Goal: Check status: Check status

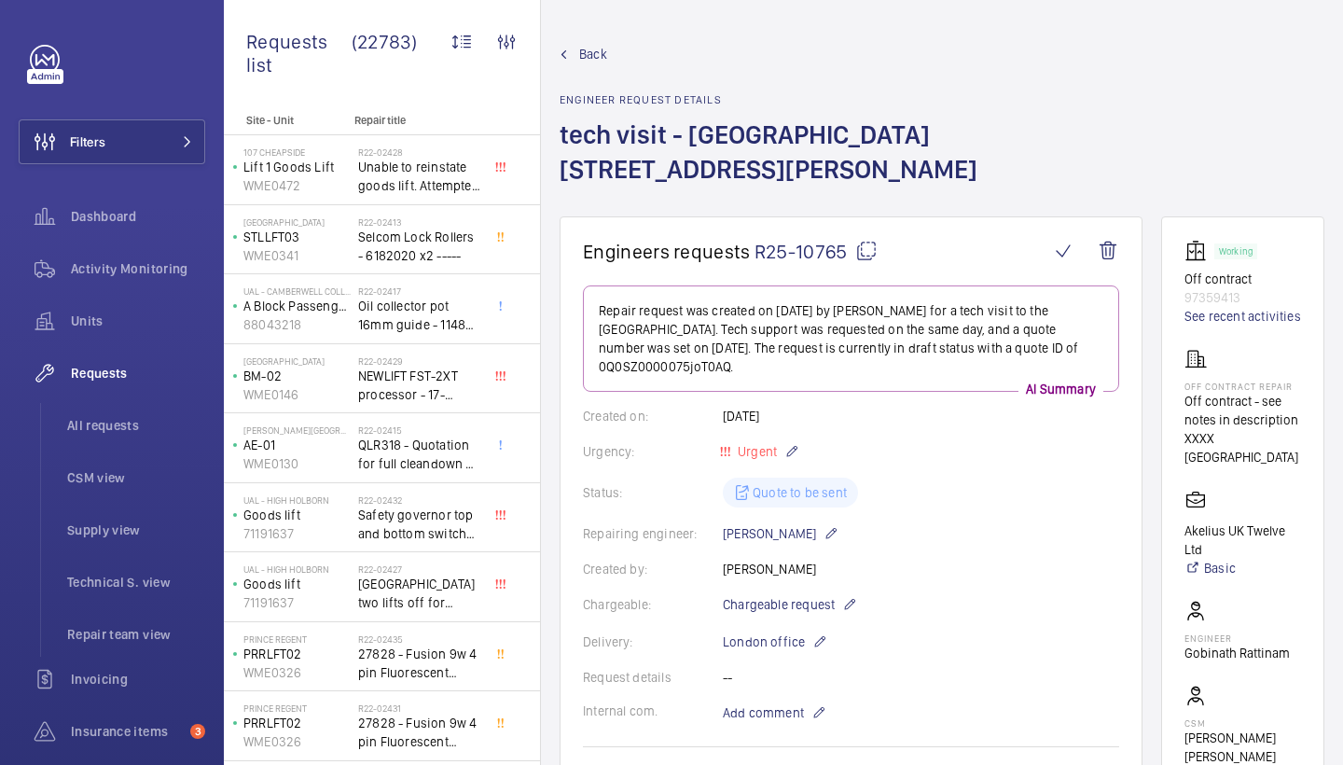
scroll to position [820, 0]
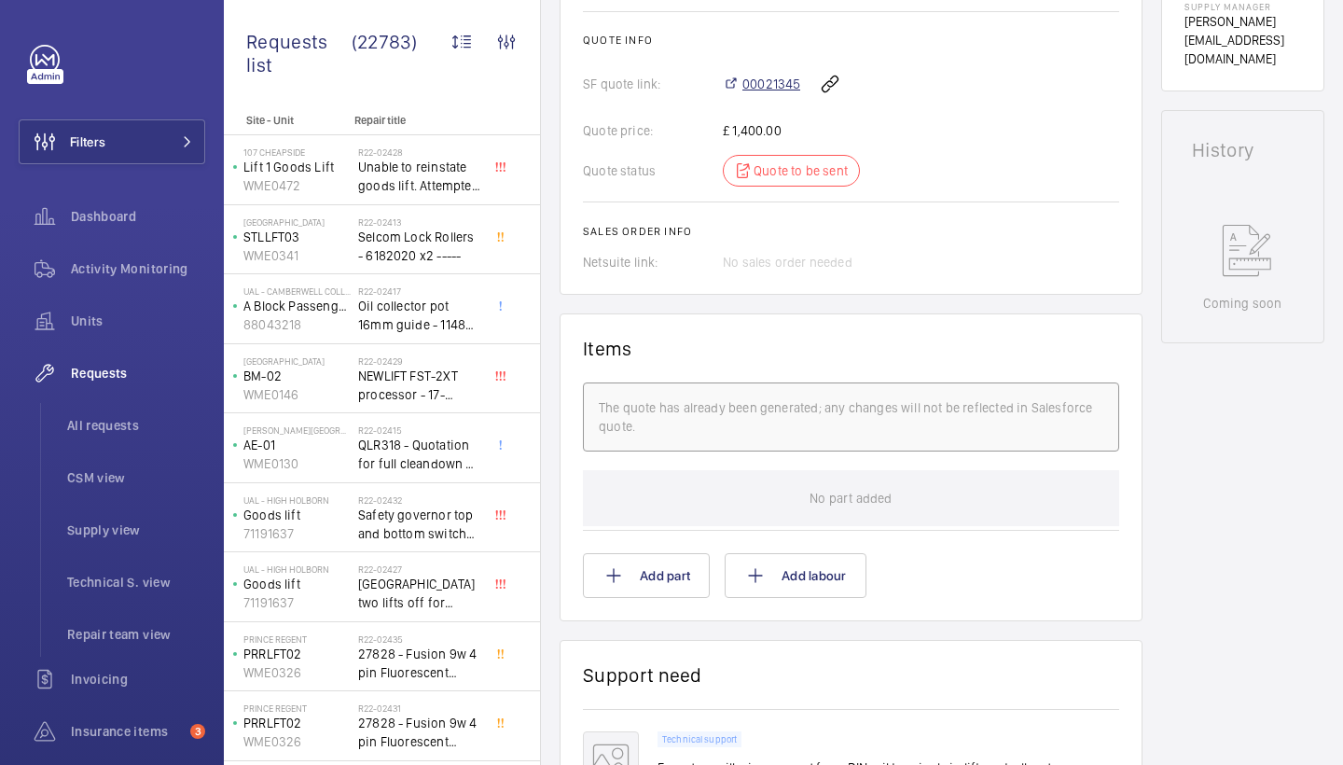
click at [782, 89] on span "00021345" at bounding box center [772, 84] width 58 height 19
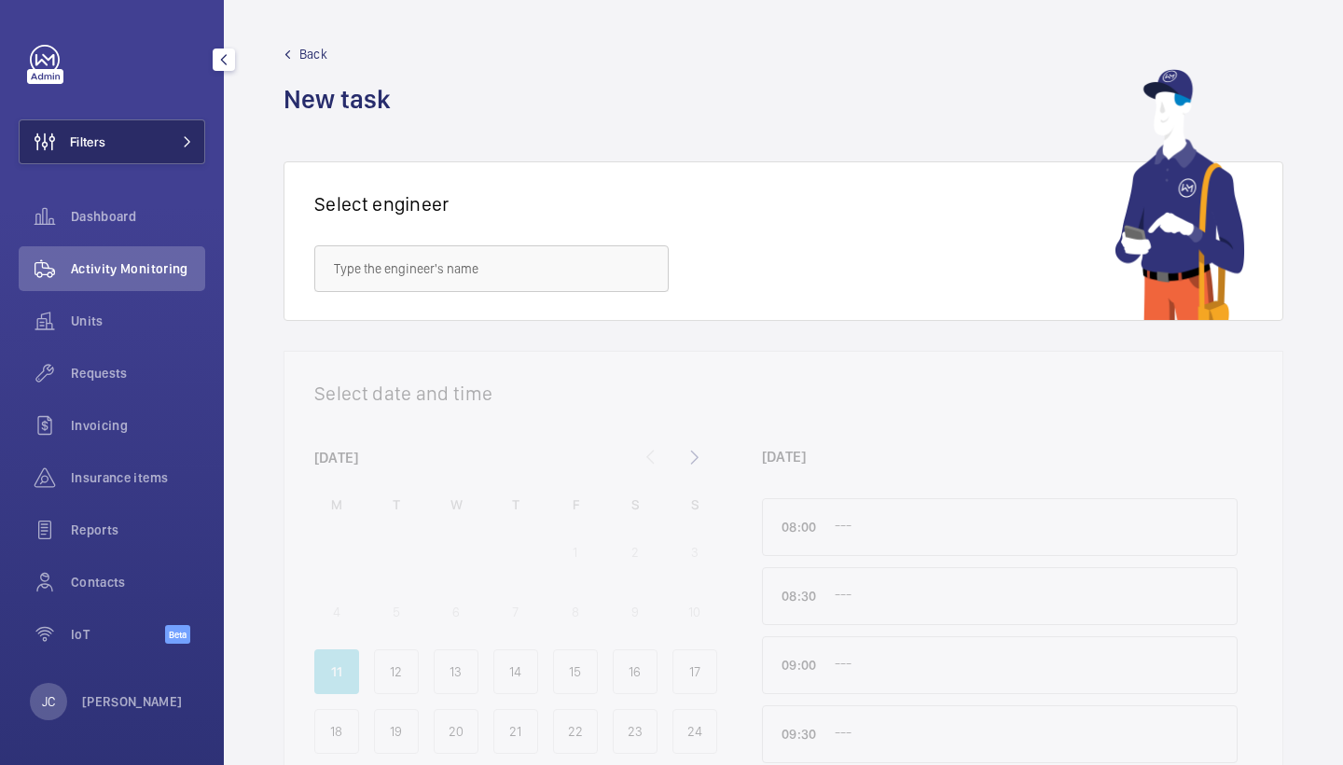
click at [176, 139] on span at bounding box center [182, 141] width 22 height 11
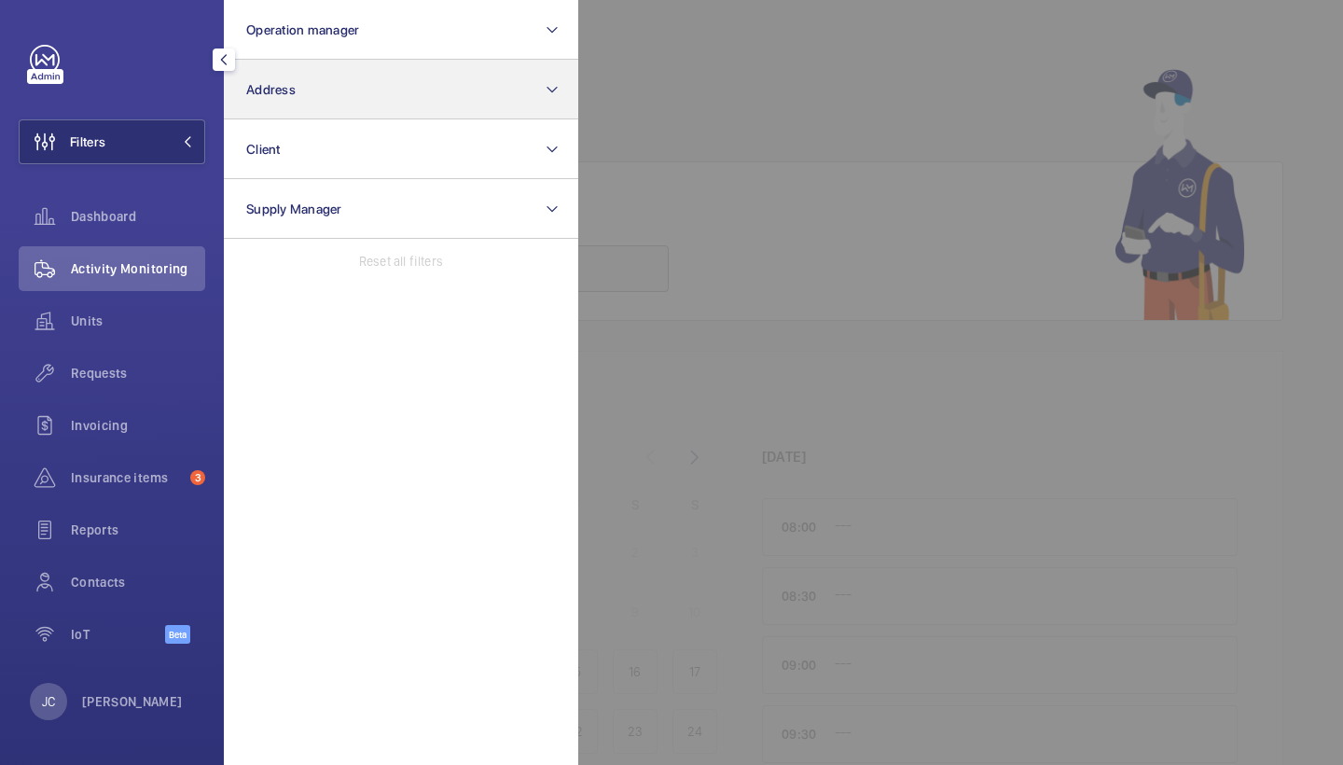
click at [303, 88] on button "Address" at bounding box center [401, 90] width 354 height 60
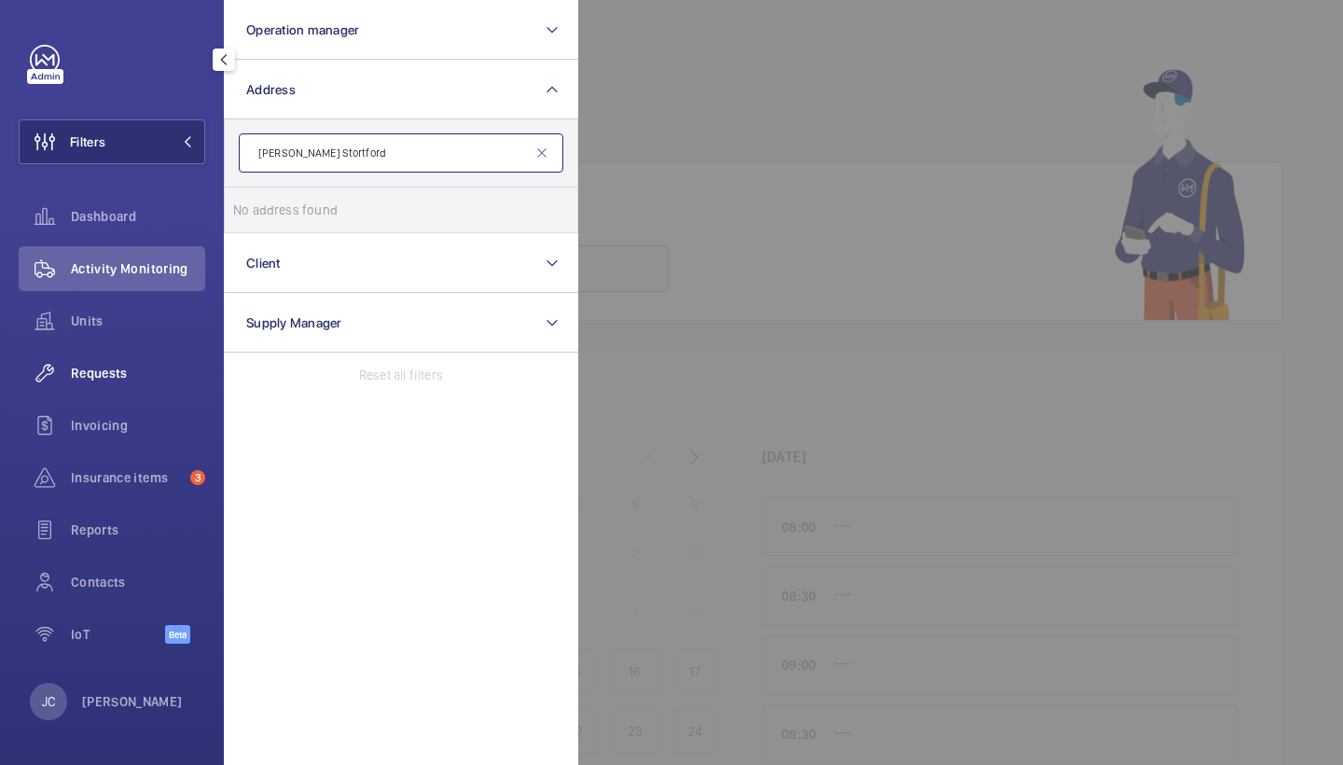
type input "Bishop Stortford"
click at [175, 381] on span "Requests" at bounding box center [138, 373] width 134 height 19
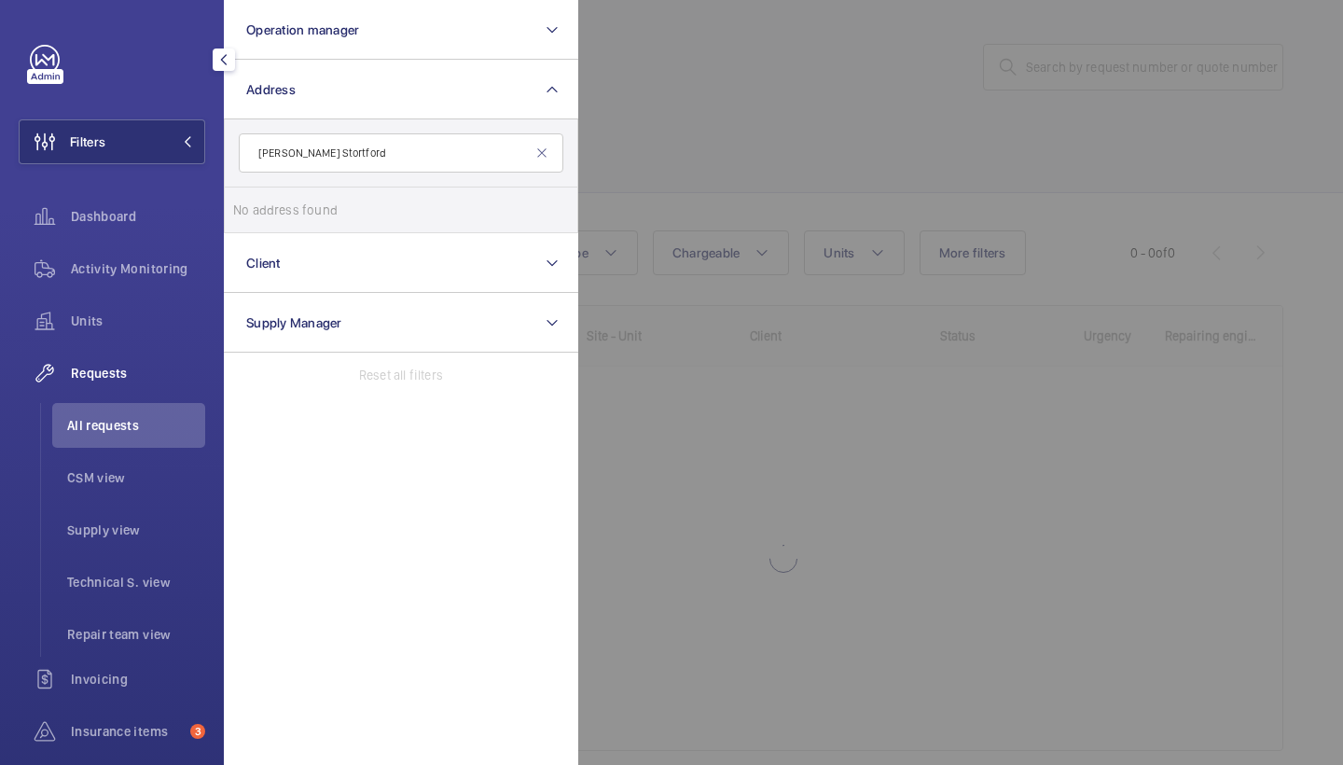
click at [1004, 168] on div at bounding box center [1249, 382] width 1343 height 765
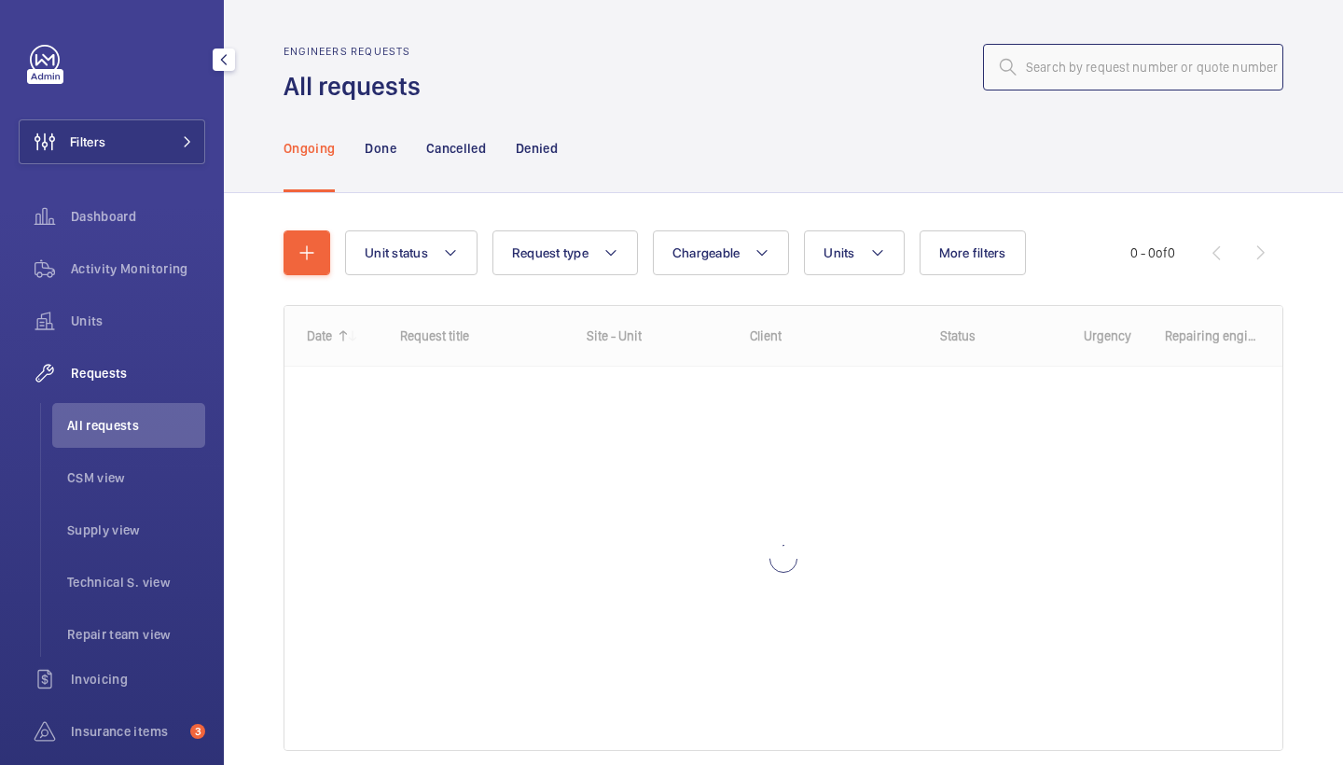
click at [1094, 84] on input "text" at bounding box center [1133, 67] width 300 height 47
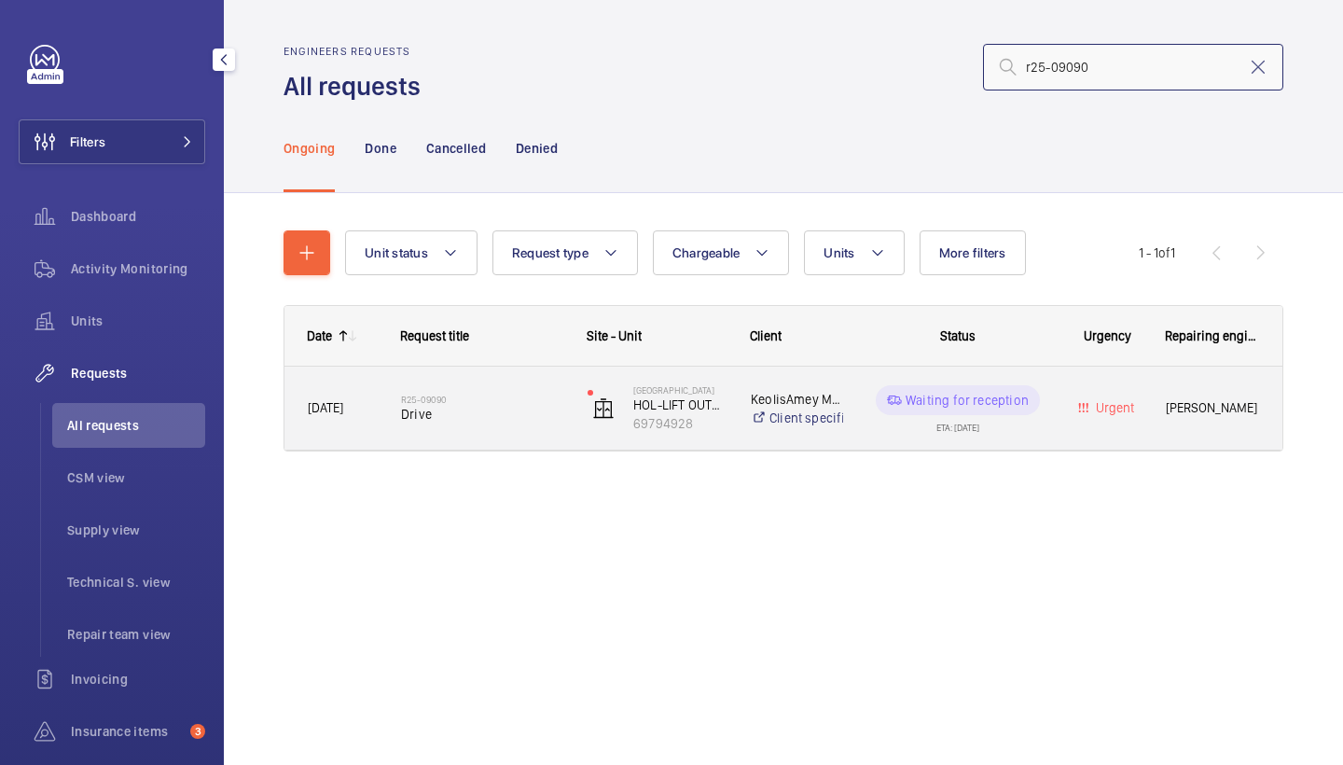
type input "r25-09090"
click at [455, 422] on span "Drive" at bounding box center [482, 414] width 162 height 19
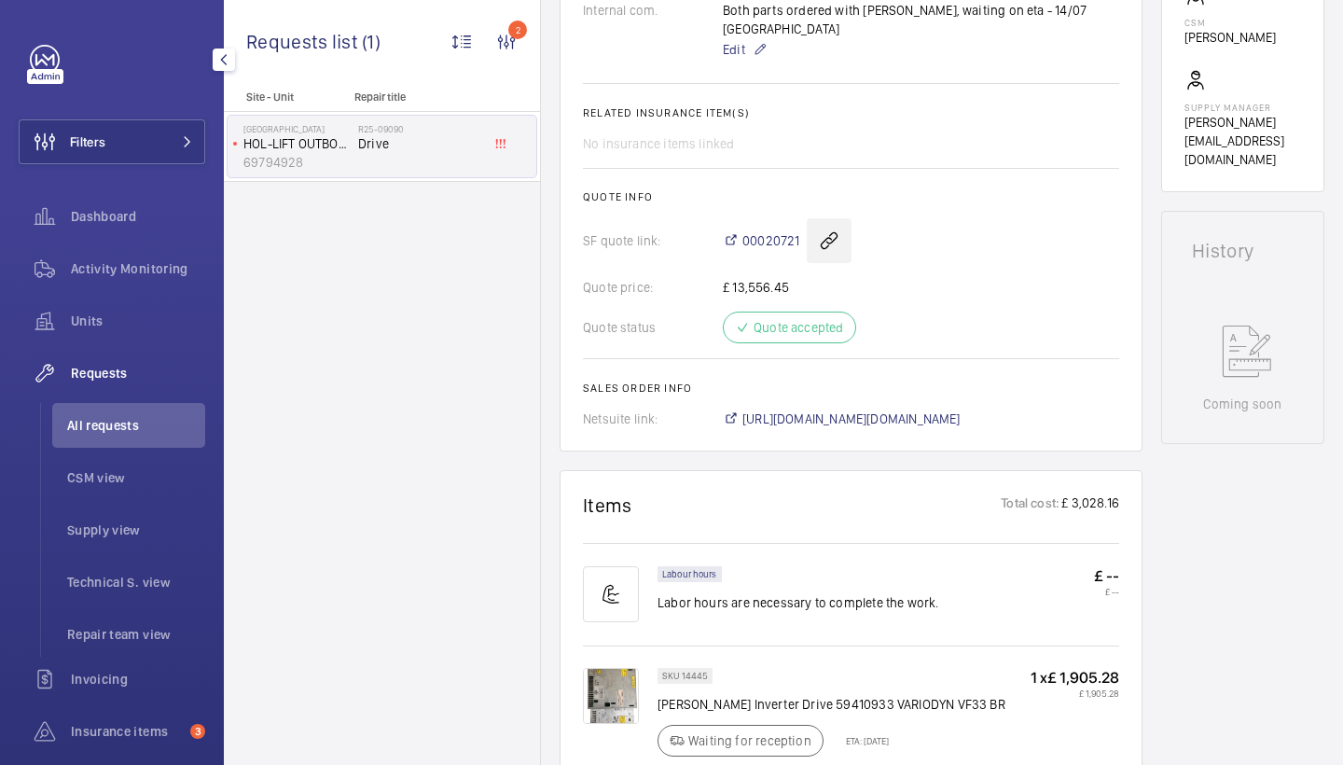
scroll to position [654, 0]
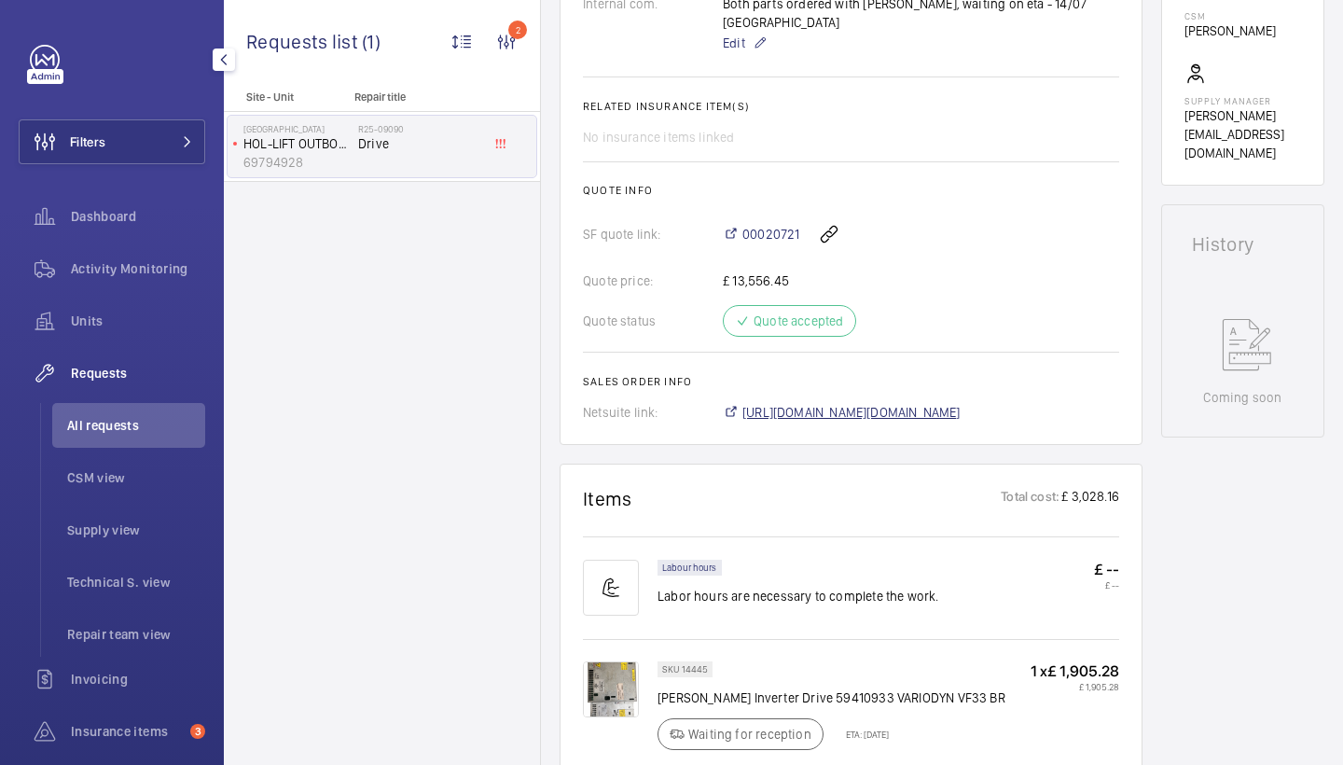
click at [905, 407] on span "https://6461500.app.netsuite.com/app/accounting/transactions/salesord.nl?id=278…" at bounding box center [852, 412] width 218 height 19
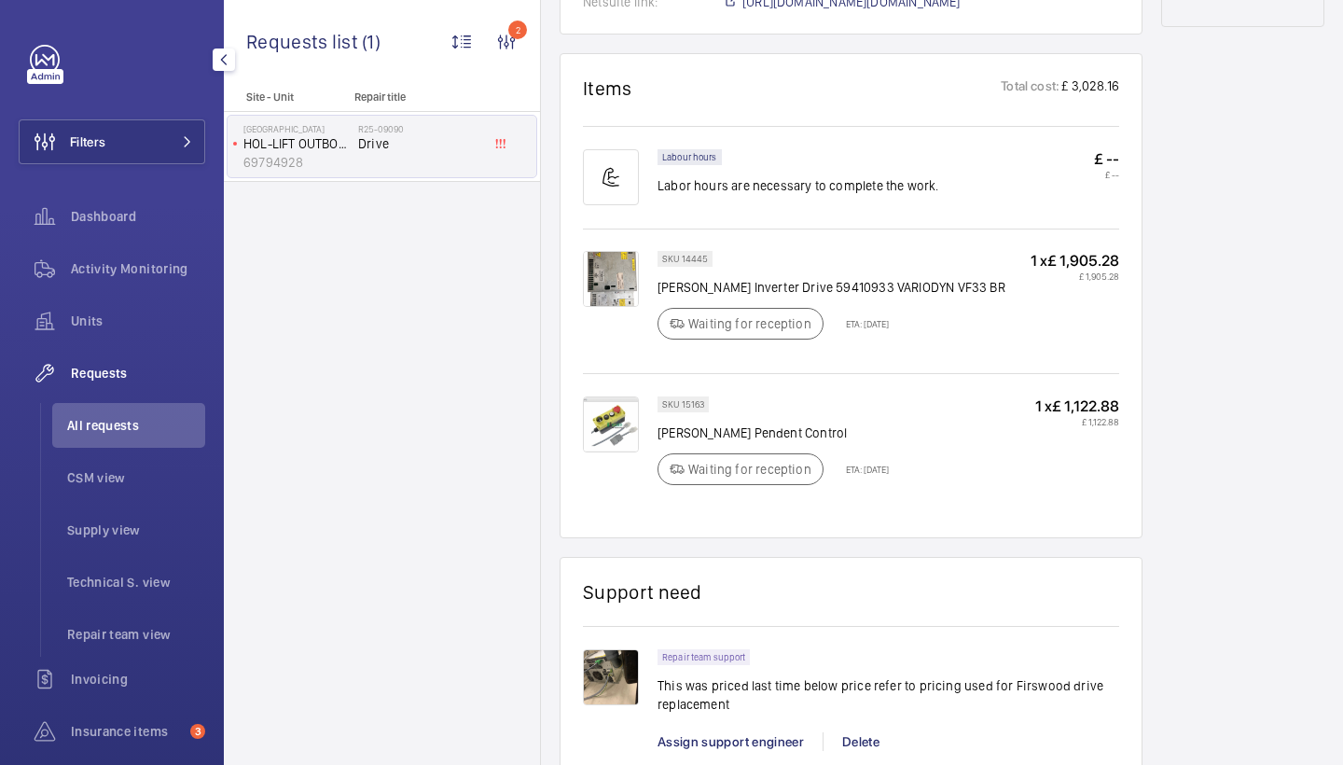
scroll to position [1068, 0]
